Goal: Find specific page/section: Find specific page/section

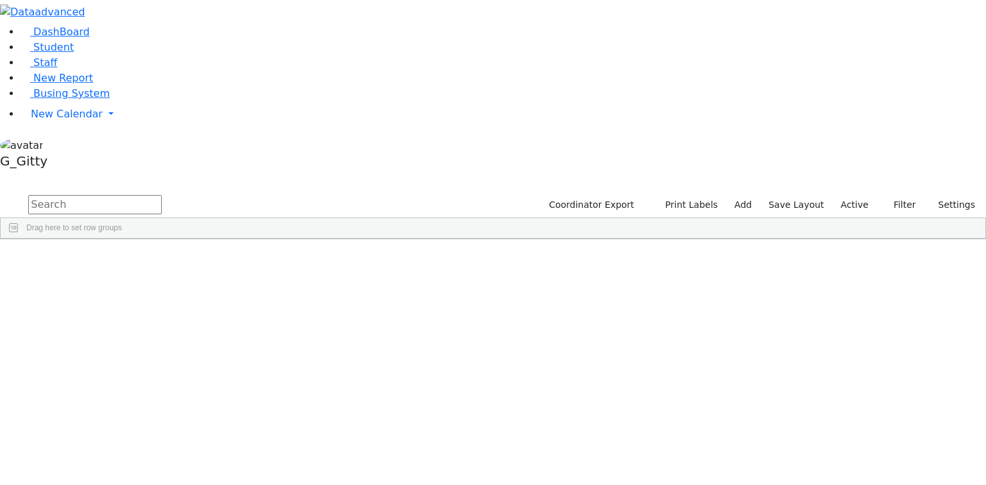
click at [605, 458] on div "6511124 [PERSON_NAME] [DATE] [PERSON_NAME] Itinerant Boys Kiryas [PERSON_NAME] …" at bounding box center [530, 467] width 1059 height 18
click at [57, 69] on link "Staff" at bounding box center [39, 62] width 37 height 12
click at [87, 100] on span "Busing System" at bounding box center [71, 93] width 76 height 12
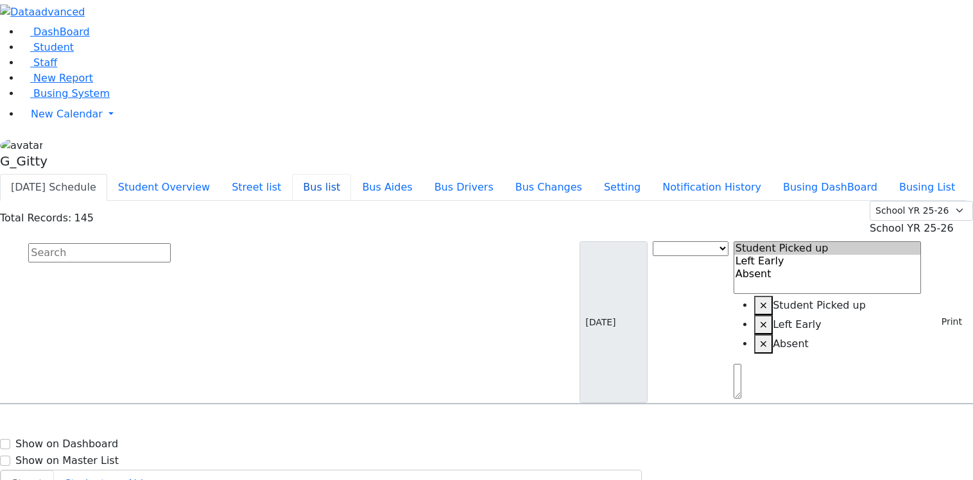
click at [351, 174] on button "Bus list" at bounding box center [321, 187] width 59 height 27
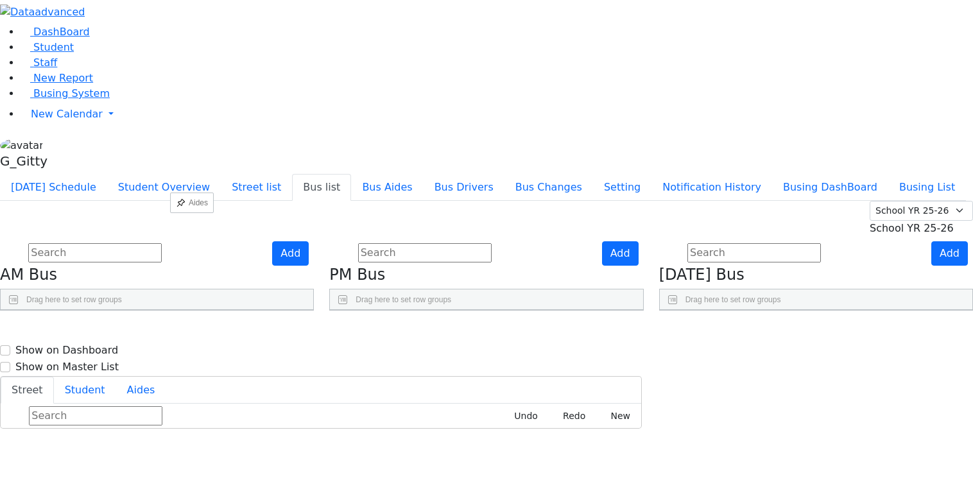
drag, startPoint x: 184, startPoint y: 205, endPoint x: 177, endPoint y: 198, distance: 10.5
drag, startPoint x: 191, startPoint y: 232, endPoint x: 177, endPoint y: 220, distance: 19.2
click at [177, 359] on span "[PERSON_NAME], [PERSON_NAME]" at bounding box center [103, 367] width 157 height 17
select select "[PERSON_NAME]"
drag, startPoint x: 169, startPoint y: 180, endPoint x: 189, endPoint y: 181, distance: 19.9
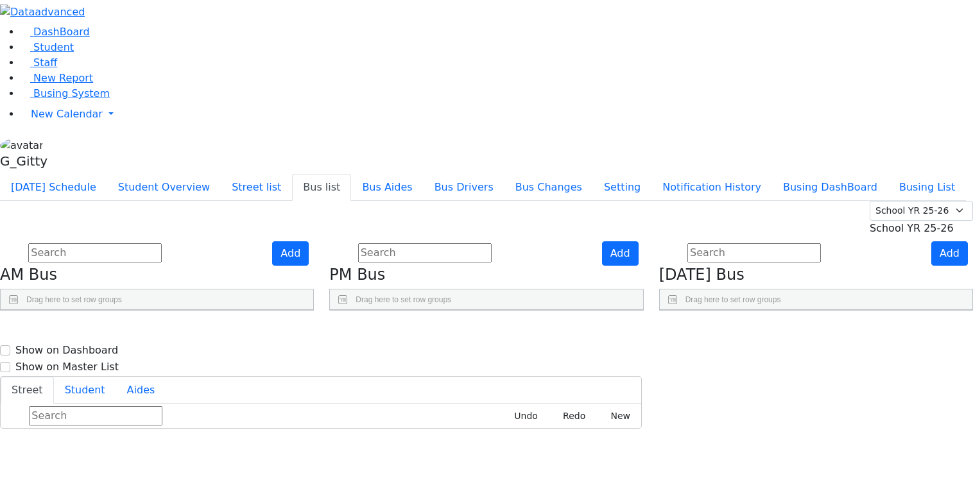
click at [40, 310] on div at bounding box center [37, 320] width 5 height 21
drag, startPoint x: 444, startPoint y: 198, endPoint x: 458, endPoint y: 192, distance: 15.5
click at [458, 310] on div "BusNumber Aides Drivers" at bounding box center [426, 330] width 193 height 41
drag, startPoint x: 538, startPoint y: 200, endPoint x: 582, endPoint y: 215, distance: 46.1
click at [582, 310] on div "BusNumber Aides KJ-1" at bounding box center [486, 310] width 313 height 0
